Goal: Information Seeking & Learning: Find specific page/section

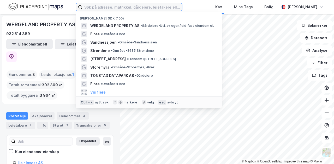
click at [97, 9] on input at bounding box center [132, 7] width 100 height 8
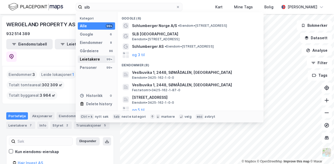
click at [93, 61] on div "Leietakere" at bounding box center [90, 59] width 20 height 6
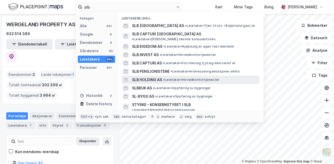
click at [147, 77] on span "SLB HOLDING AS" at bounding box center [147, 80] width 30 height 6
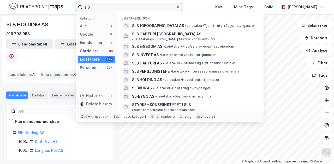
click at [103, 9] on input "slb" at bounding box center [129, 7] width 94 height 8
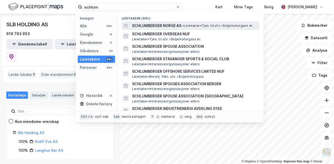
click at [154, 23] on span "SCHLUMBERGER NORGE AS" at bounding box center [156, 26] width 49 height 6
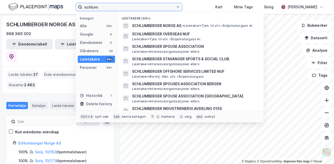
click at [112, 7] on input "schlum" at bounding box center [129, 7] width 94 height 8
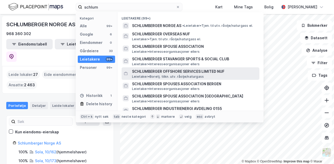
click at [208, 73] on span "SCHLUMBERGER OFFSHORE SERVICES LIMITED NUF" at bounding box center [194, 72] width 125 height 6
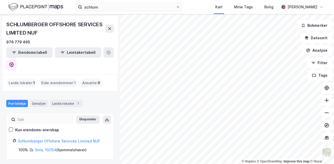
click at [108, 2] on div "schlum Kart Mine Tags Bolig [PERSON_NAME]" at bounding box center [167, 7] width 334 height 14
click at [104, 5] on input "schlum" at bounding box center [129, 7] width 94 height 8
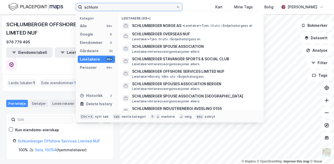
click at [116, 6] on input "schlum" at bounding box center [129, 7] width 94 height 8
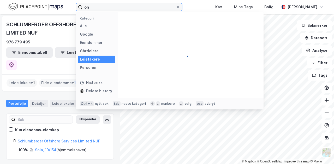
type input "o"
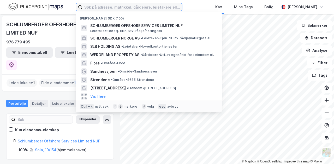
type input "L"
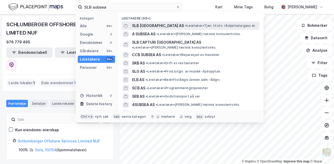
click at [150, 25] on span "SLB [GEOGRAPHIC_DATA] AS" at bounding box center [158, 26] width 52 height 6
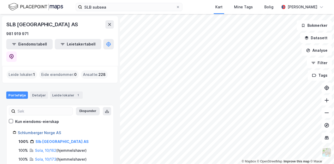
click at [39, 131] on link "Schlumberger Norge AS" at bounding box center [39, 133] width 43 height 4
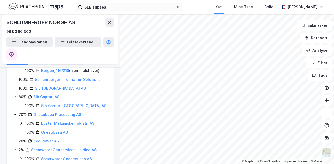
scroll to position [388, 0]
click at [132, 5] on input "SLB subsea" at bounding box center [129, 7] width 94 height 8
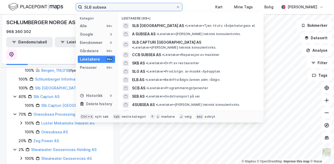
click at [132, 5] on input "SLB subsea" at bounding box center [129, 7] width 94 height 8
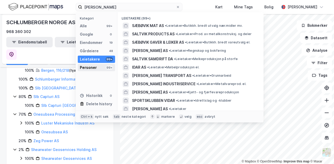
click at [86, 65] on div "Personer" at bounding box center [88, 68] width 17 height 6
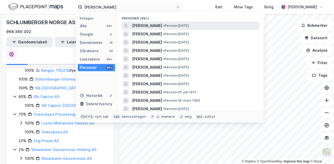
click at [141, 26] on span "[PERSON_NAME]" at bounding box center [147, 26] width 30 height 6
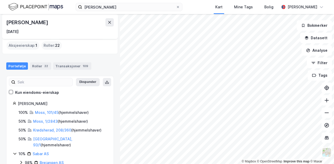
scroll to position [22, 0]
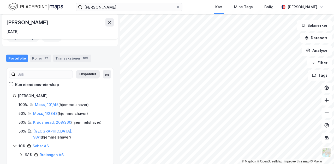
click at [114, 3] on div "[PERSON_NAME] Kart Mine Tags Bolig [PERSON_NAME]" at bounding box center [167, 7] width 334 height 14
click at [112, 6] on input "[PERSON_NAME]" at bounding box center [129, 7] width 94 height 8
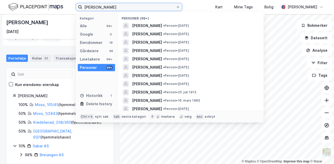
click at [112, 6] on input "[PERSON_NAME]" at bounding box center [129, 7] width 94 height 8
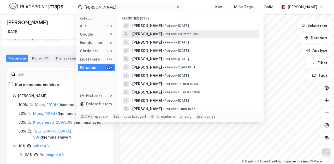
click at [140, 33] on span "[PERSON_NAME]" at bounding box center [147, 34] width 30 height 6
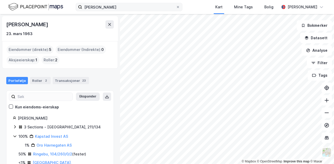
click at [123, 11] on label "[PERSON_NAME]" at bounding box center [129, 7] width 107 height 8
click at [123, 11] on input "[PERSON_NAME]" at bounding box center [129, 7] width 94 height 8
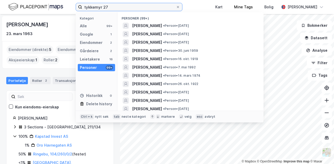
type input "tykkemyr 27"
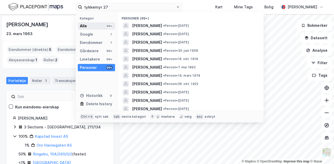
click at [96, 29] on div "Alle 99+" at bounding box center [96, 25] width 37 height 7
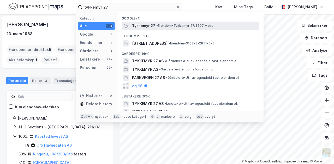
click at [151, 25] on span "Tykkemyr 27" at bounding box center [143, 26] width 23 height 6
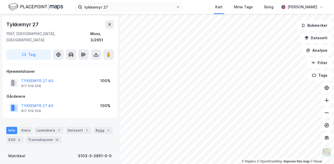
click at [46, 121] on div "Info [PERSON_NAME] 7 Datasett 1 Bygg 1 ESG 5 Transaksjoner 12" at bounding box center [60, 133] width 120 height 25
click at [46, 127] on div "Leietakere 7" at bounding box center [48, 130] width 29 height 7
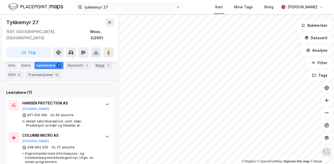
scroll to position [156, 0]
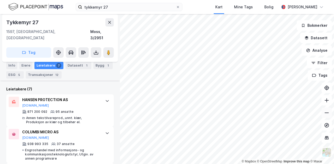
click at [324, 115] on icon at bounding box center [326, 112] width 5 height 5
